Goal: Find specific page/section: Find specific page/section

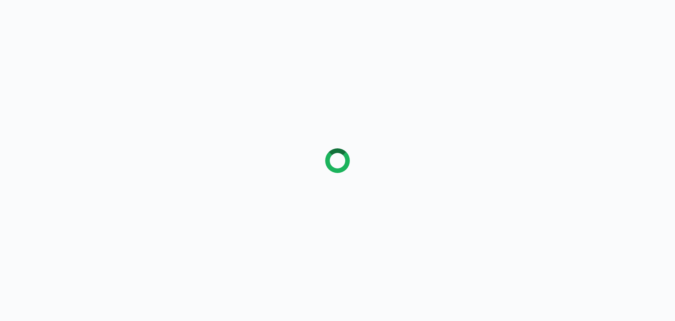
click at [59, 102] on div at bounding box center [337, 160] width 675 height 321
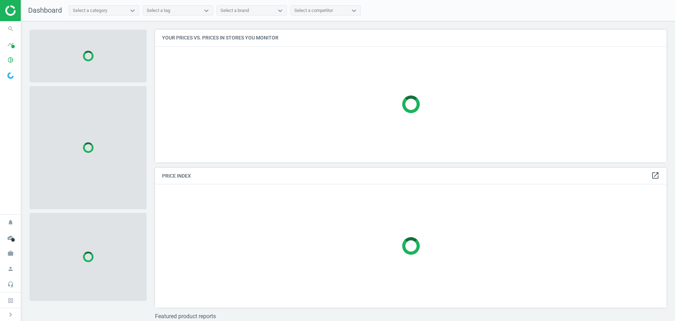
scroll to position [143, 518]
click at [12, 27] on icon "search" at bounding box center [10, 28] width 13 height 13
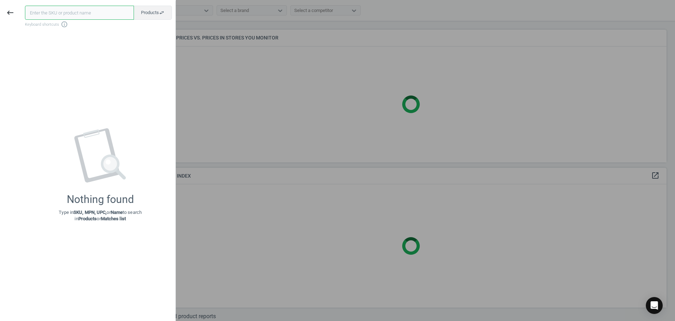
click at [44, 12] on input "text" at bounding box center [79, 13] width 109 height 14
paste input "8197308"
type input "8197308"
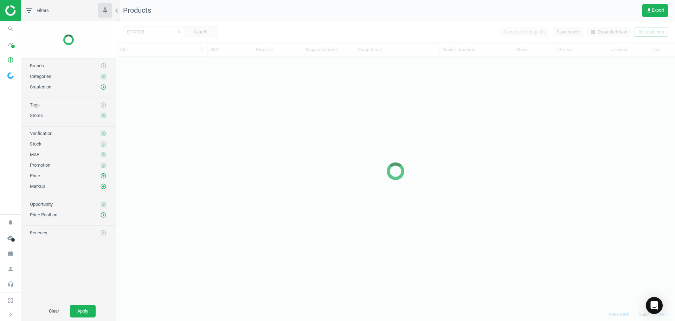
scroll to position [240, 554]
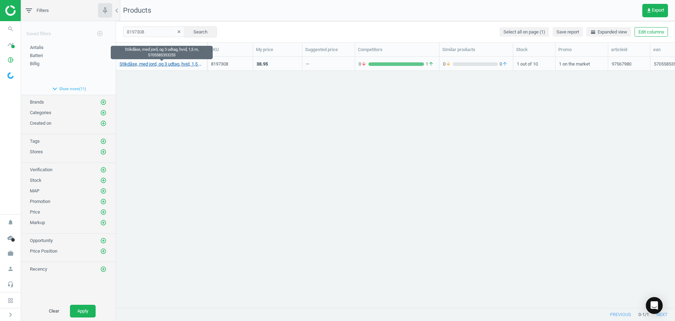
click at [178, 67] on link "Stikdåse, med jord, og 3 udtag, hvid, 1,5 m, 5705585353255" at bounding box center [162, 64] width 84 height 6
